Goal: Find specific page/section: Find specific page/section

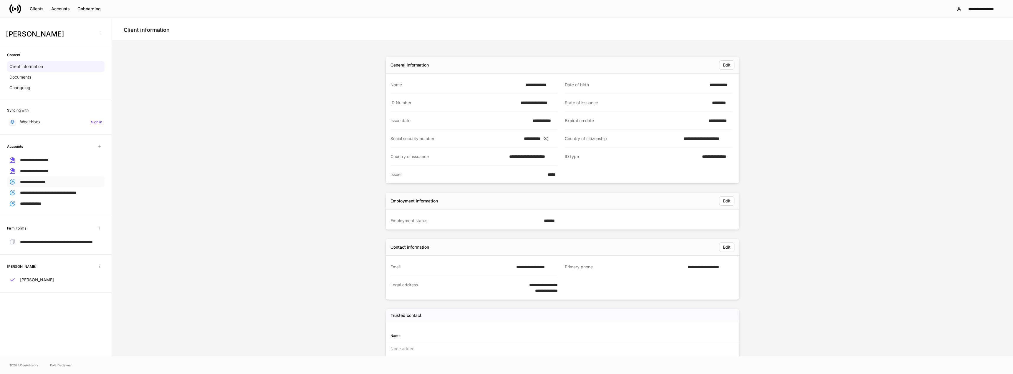
click at [68, 180] on div "**********" at bounding box center [55, 181] width 97 height 11
